Goal: Information Seeking & Learning: Learn about a topic

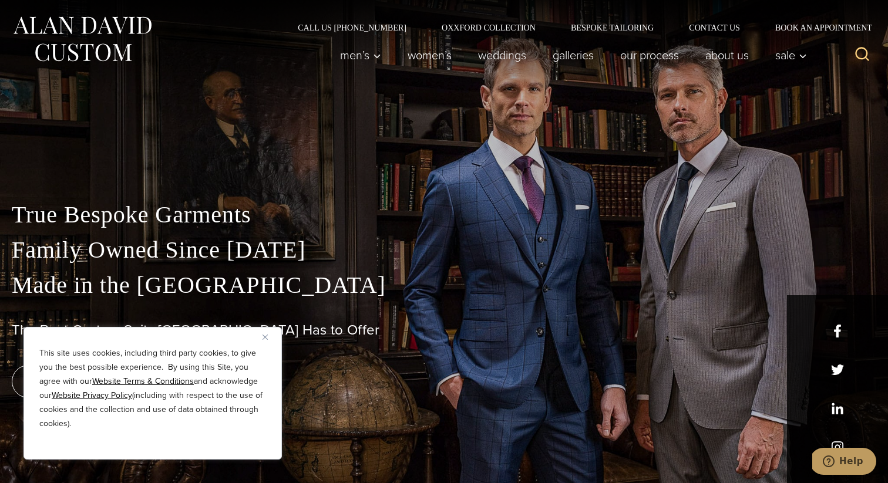
click at [266, 338] on img "Close" at bounding box center [265, 337] width 5 height 5
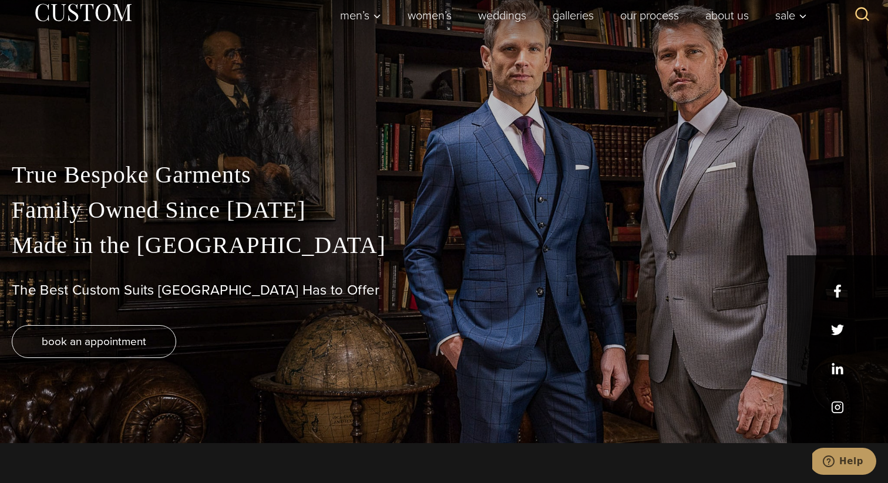
scroll to position [39, 0]
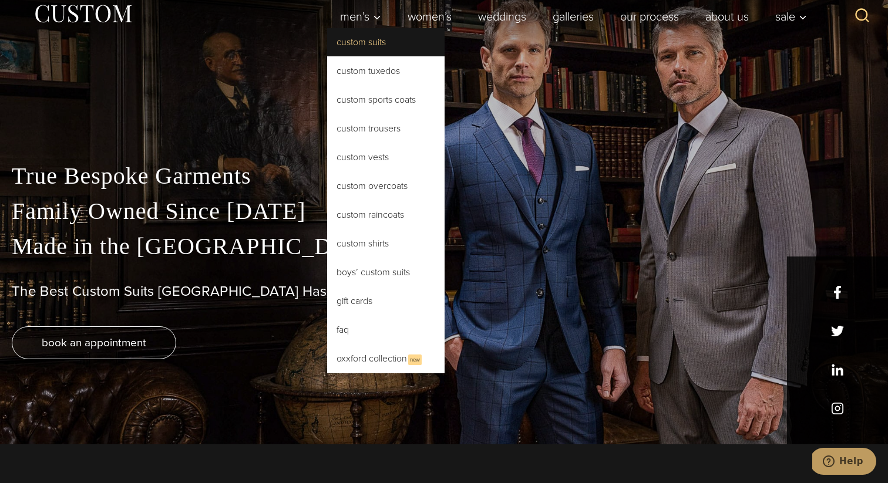
click at [382, 46] on link "Custom Suits" at bounding box center [385, 42] width 117 height 28
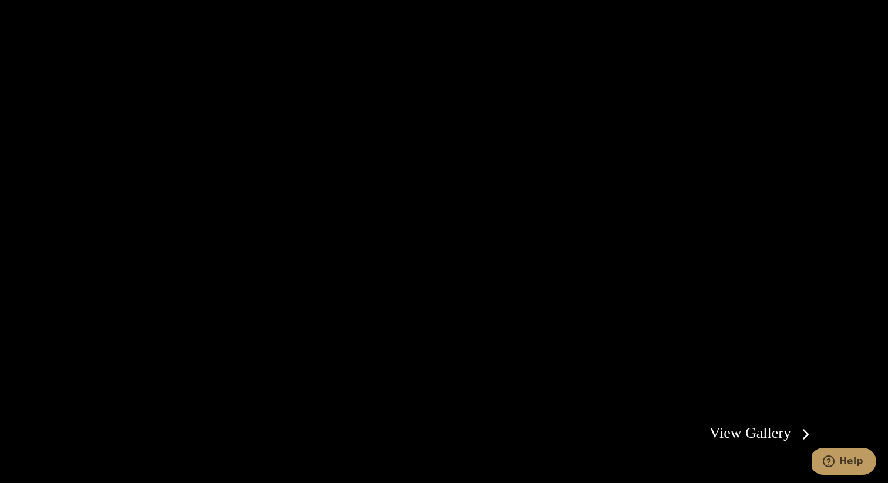
scroll to position [2142, 0]
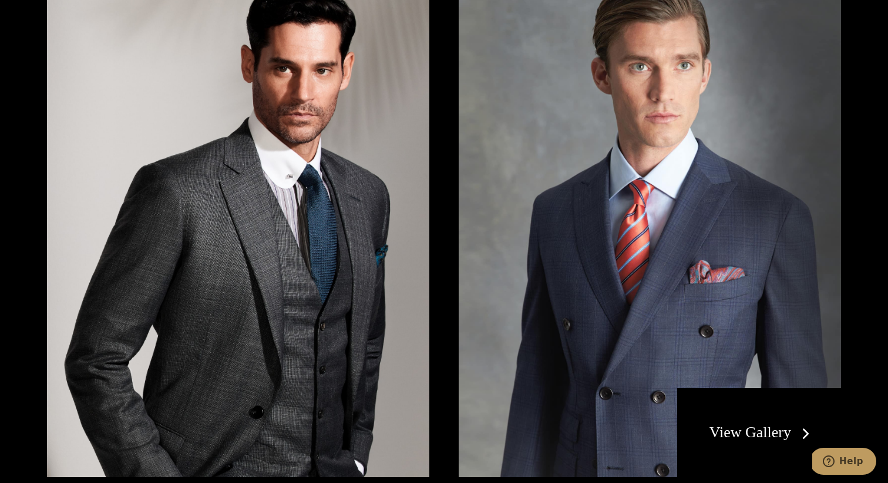
click at [764, 434] on link "View Gallery" at bounding box center [761, 432] width 105 height 17
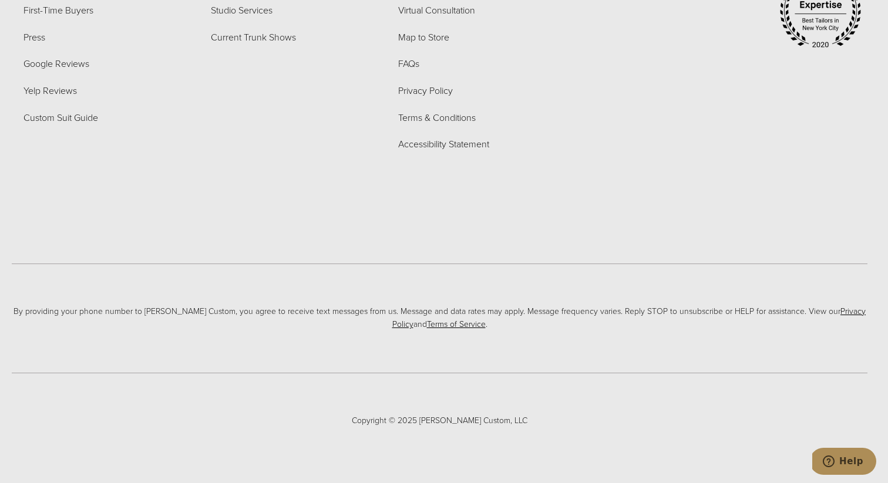
scroll to position [6240, 0]
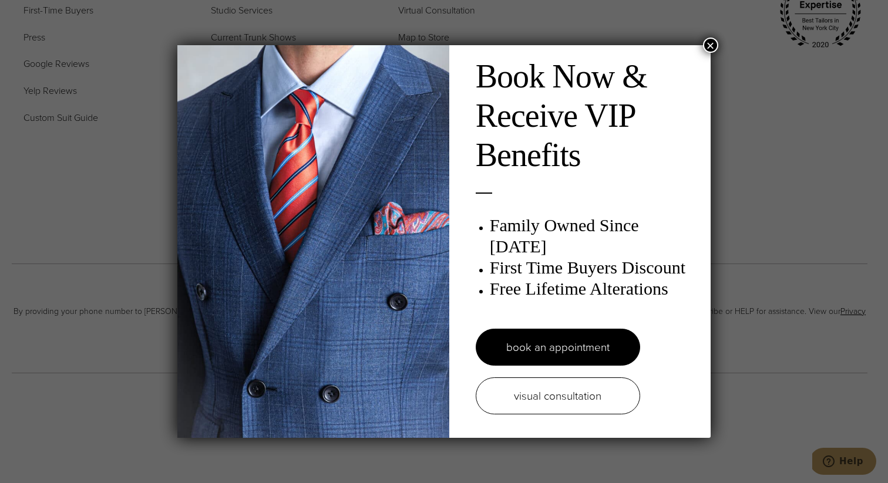
click at [710, 43] on button "×" at bounding box center [710, 45] width 15 height 15
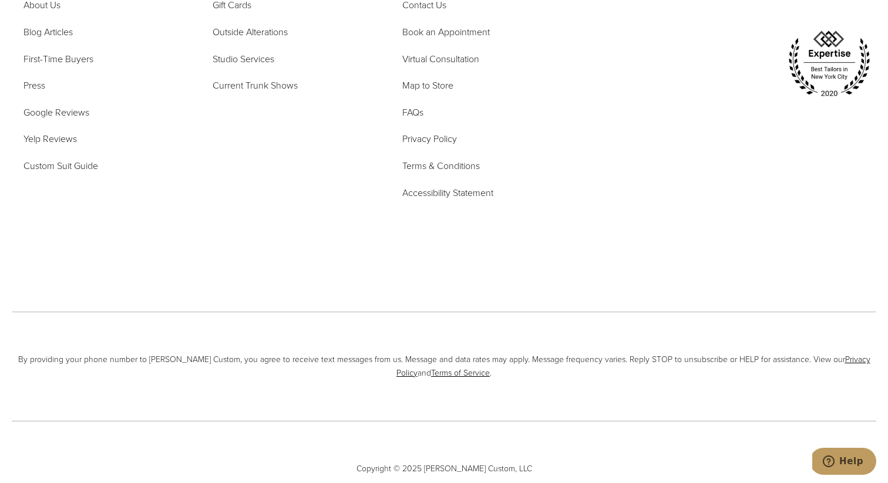
scroll to position [0, 0]
